Goal: Transaction & Acquisition: Purchase product/service

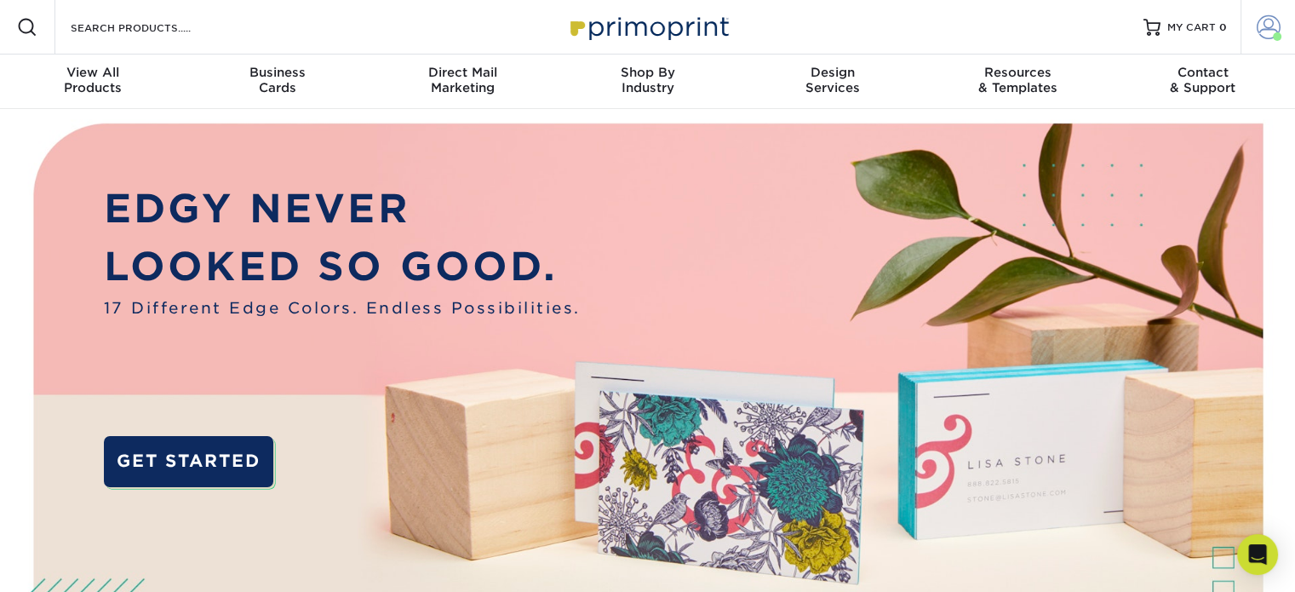
click at [1288, 38] on link "Account" at bounding box center [1268, 27] width 55 height 55
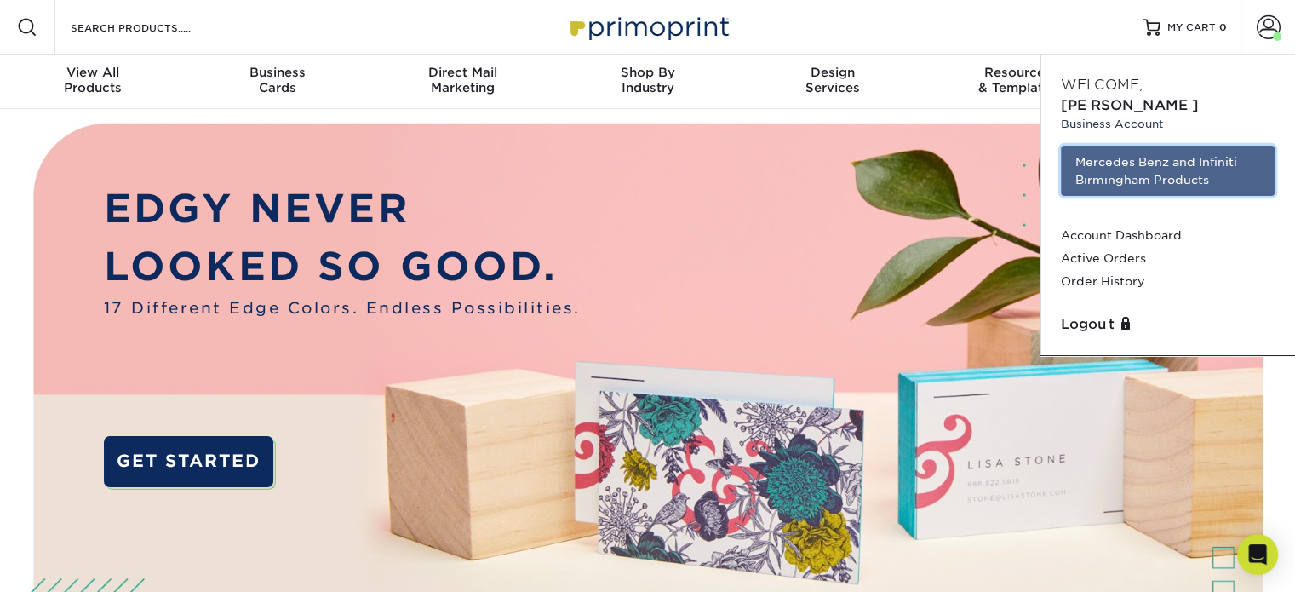
click at [1174, 146] on link "Mercedes Benz and Infiniti Birmingham Products" at bounding box center [1168, 171] width 214 height 50
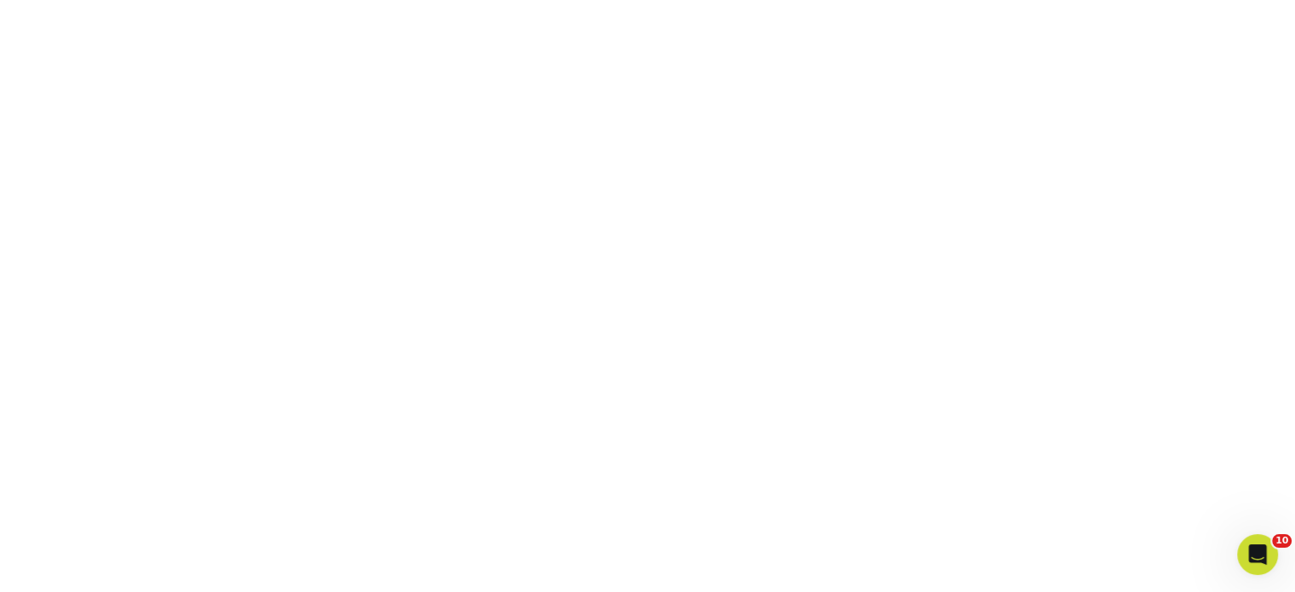
scroll to position [306, 0]
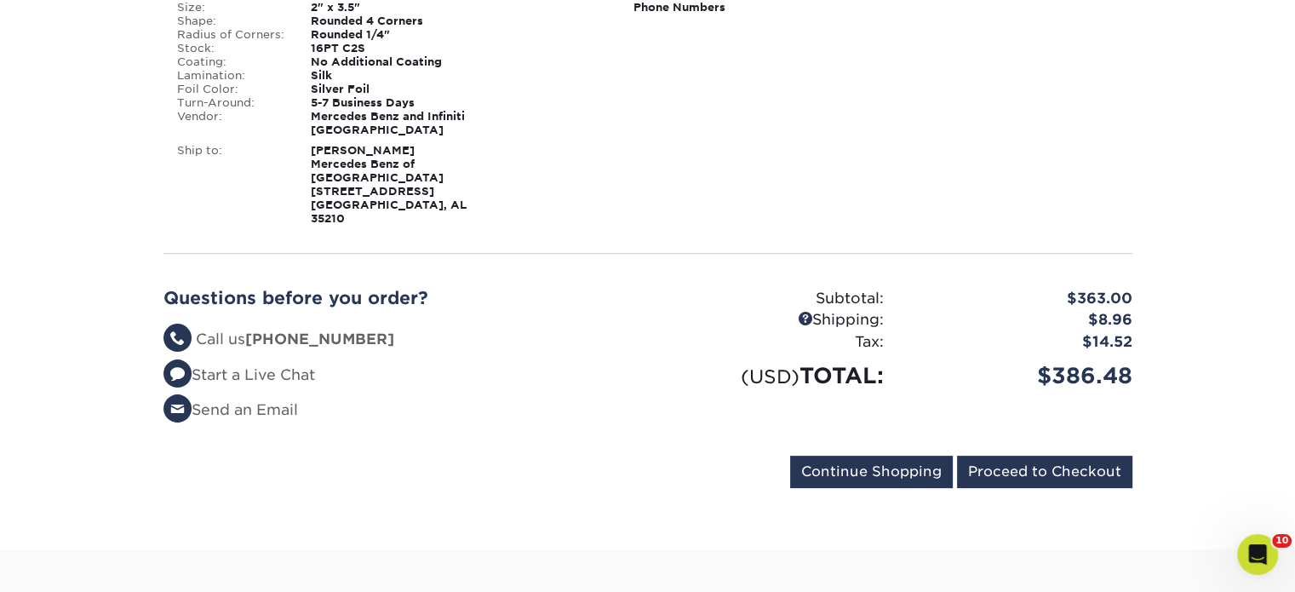
scroll to position [511, 0]
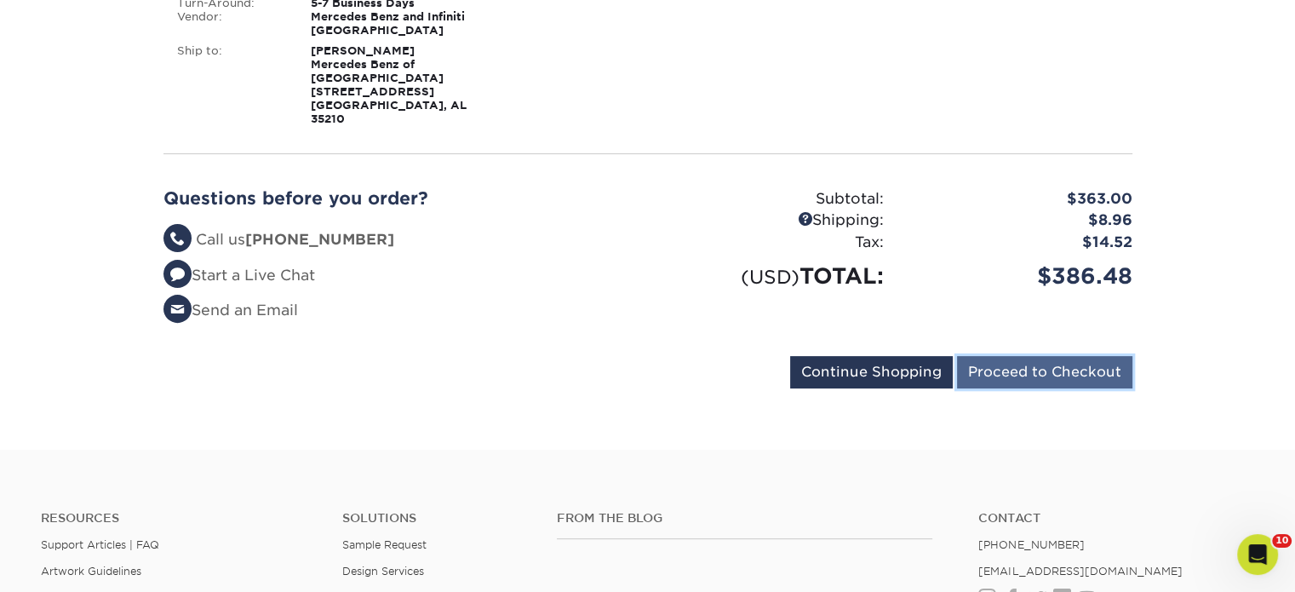
click at [1014, 356] on input "Proceed to Checkout" at bounding box center [1044, 372] width 175 height 32
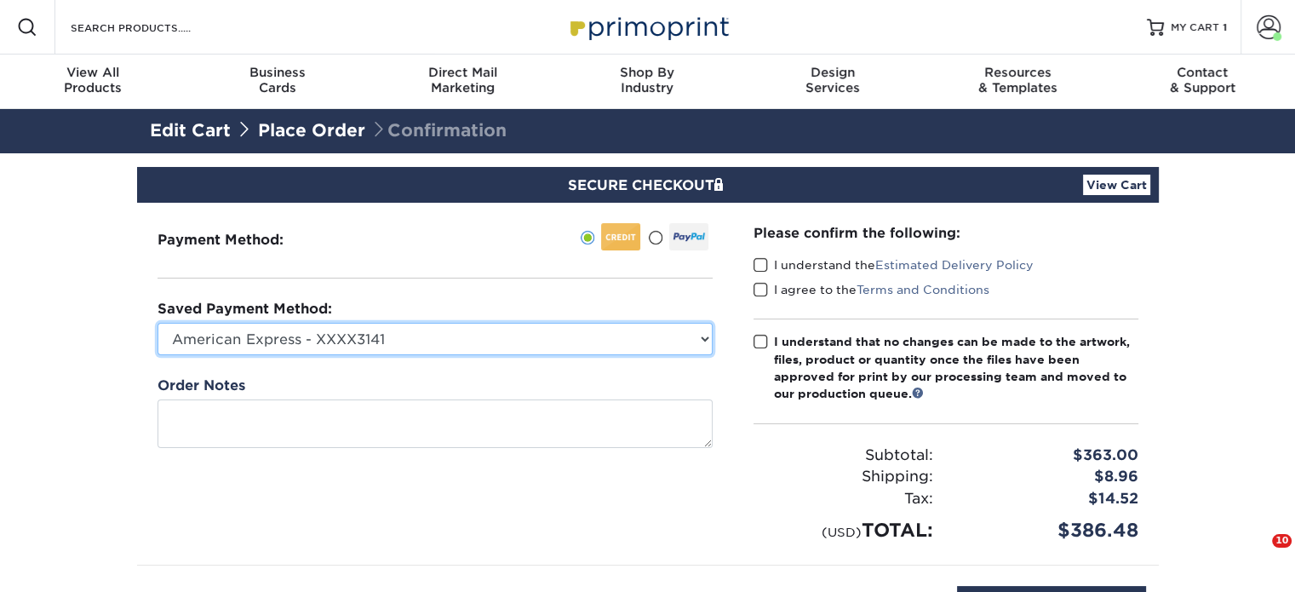
click at [580, 336] on select "American Express - XXXX3141 MBBHM Marketing - CF - XXXX5332 New Credit Card" at bounding box center [435, 339] width 555 height 32
select select "70131"
click at [158, 323] on select "American Express - XXXX3141 MBBHM Marketing - CF - XXXX5332 New Credit Card" at bounding box center [435, 339] width 555 height 32
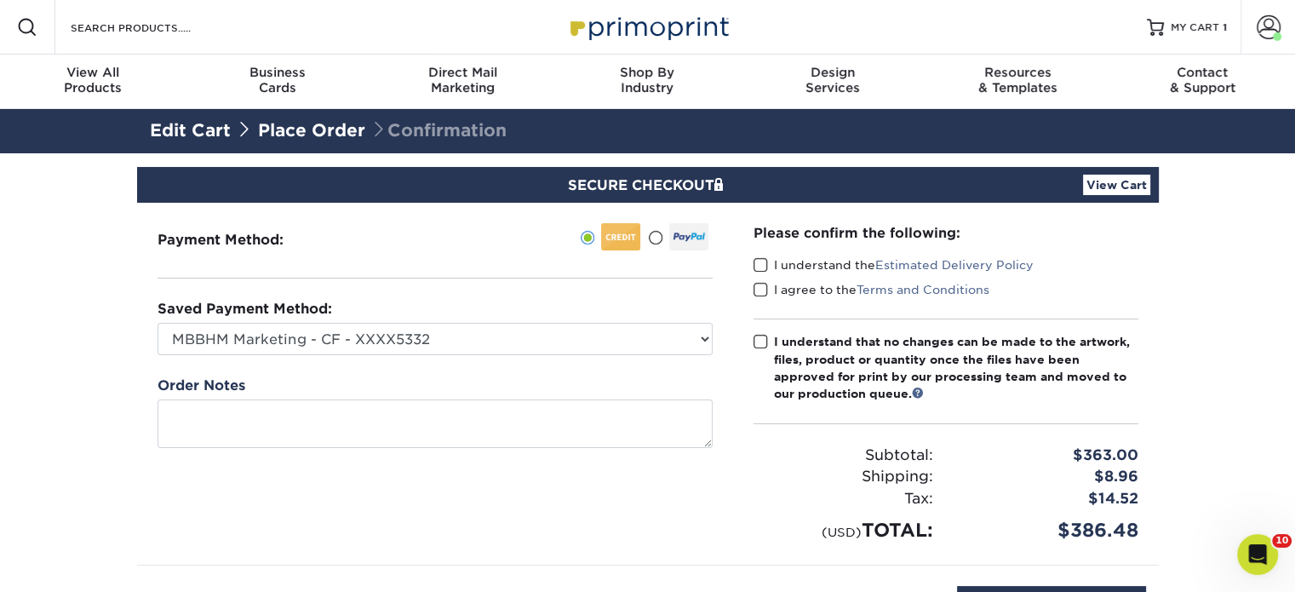
click at [762, 265] on span at bounding box center [761, 265] width 14 height 16
click at [0, 0] on input "I understand the Estimated Delivery Policy" at bounding box center [0, 0] width 0 height 0
click at [757, 289] on span at bounding box center [761, 290] width 14 height 16
click at [0, 0] on input "I agree to the Terms and Conditions" at bounding box center [0, 0] width 0 height 0
click at [760, 347] on span at bounding box center [761, 342] width 14 height 16
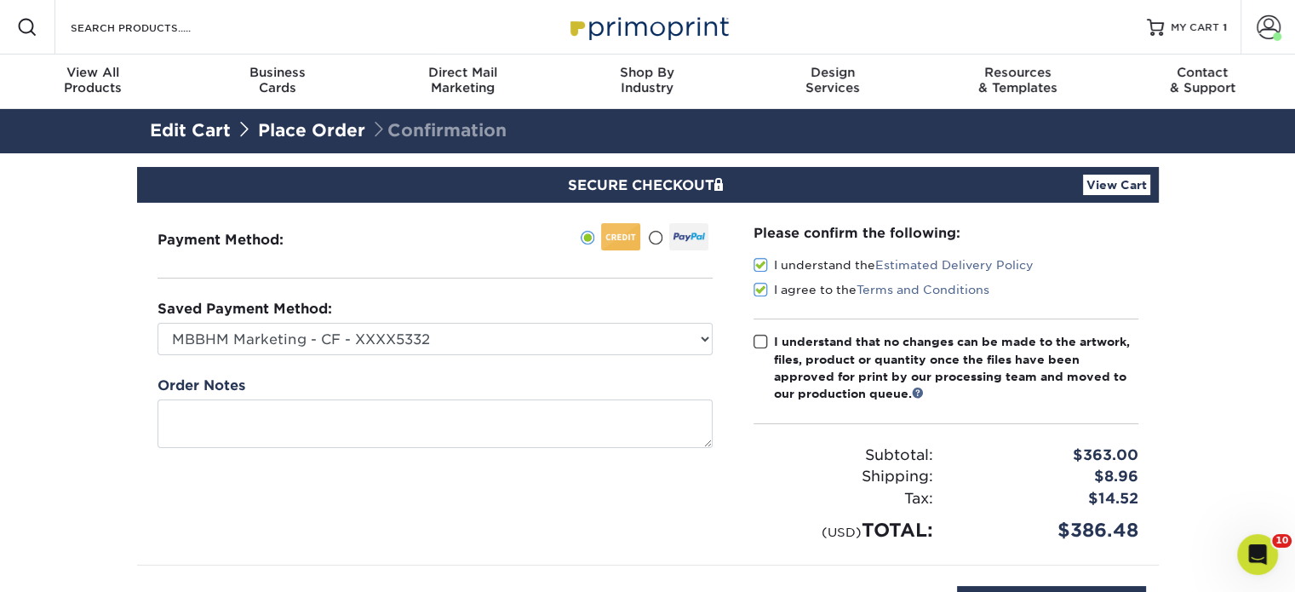
click at [0, 0] on input "I understand that no changes can be made to the artwork, files, product or quan…" at bounding box center [0, 0] width 0 height 0
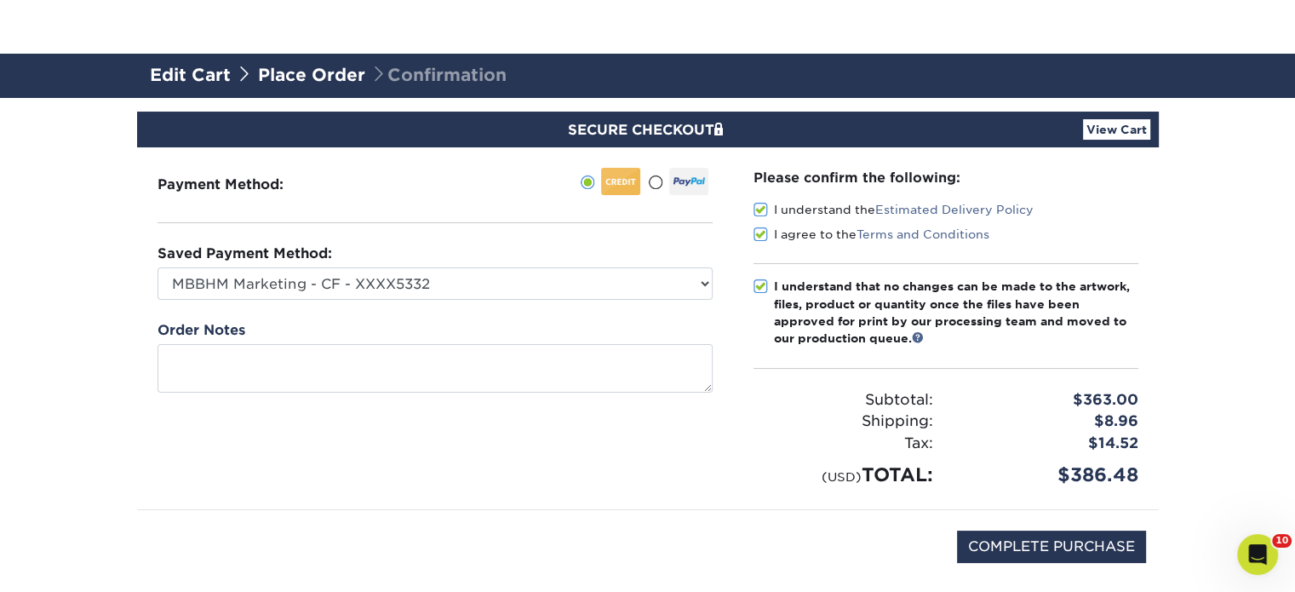
scroll to position [170, 0]
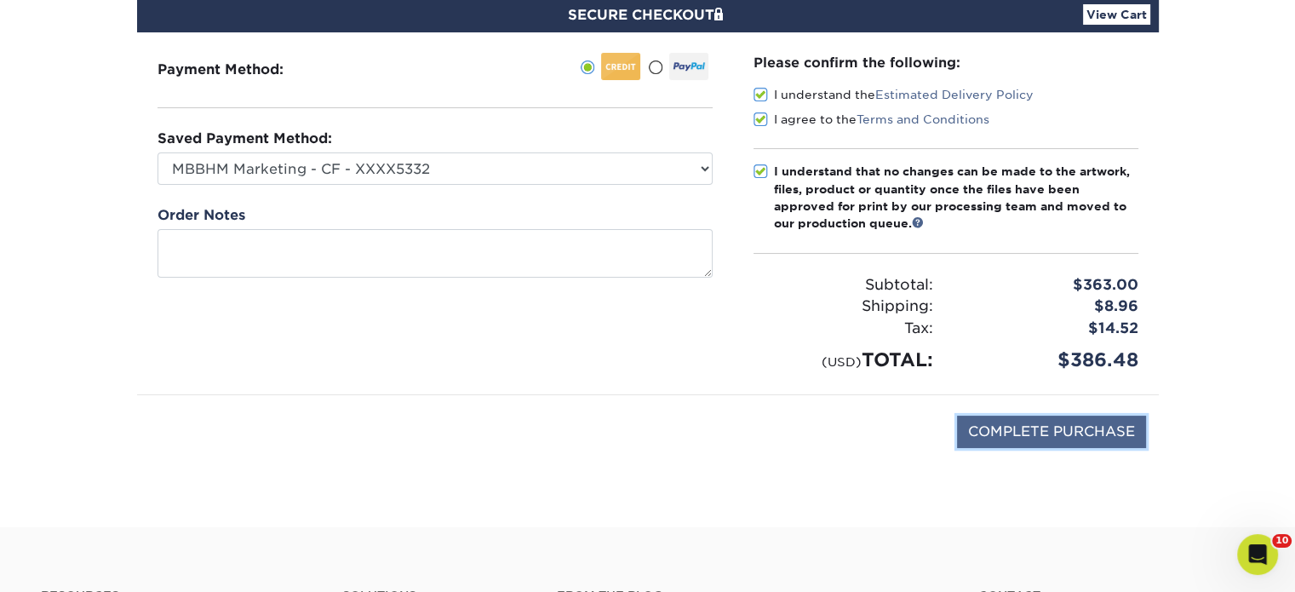
click at [991, 422] on input "COMPLETE PURCHASE" at bounding box center [1051, 432] width 189 height 32
type input "PROCESSING, PLEASE WAIT..."
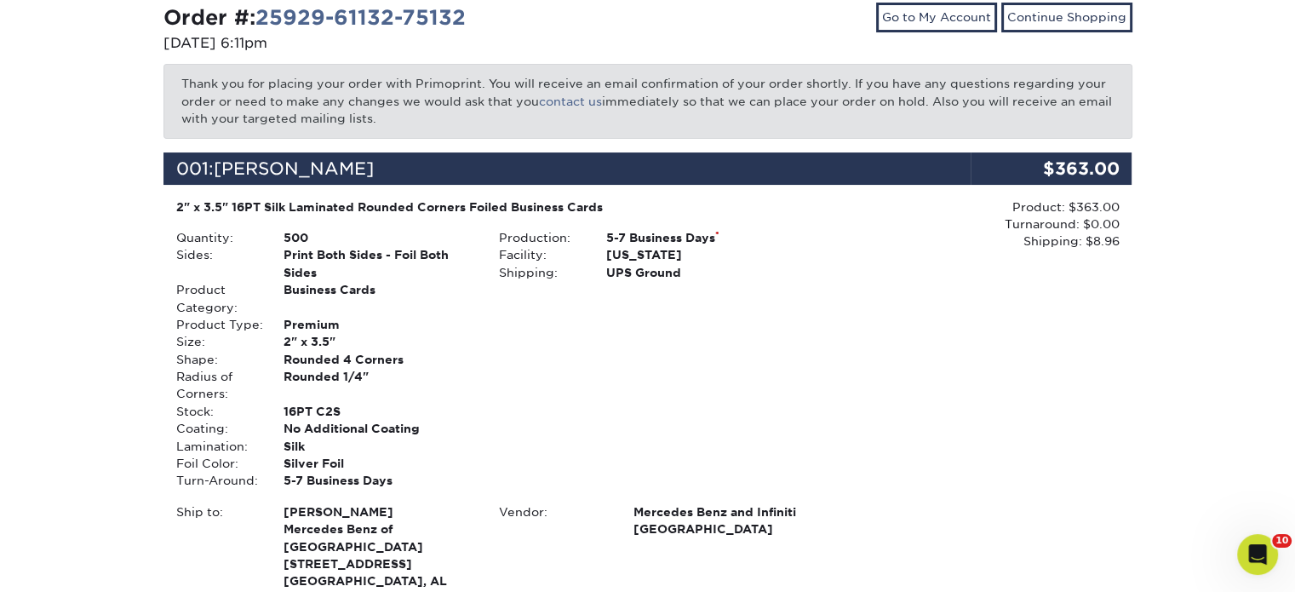
scroll to position [256, 0]
